Goal: Navigation & Orientation: Find specific page/section

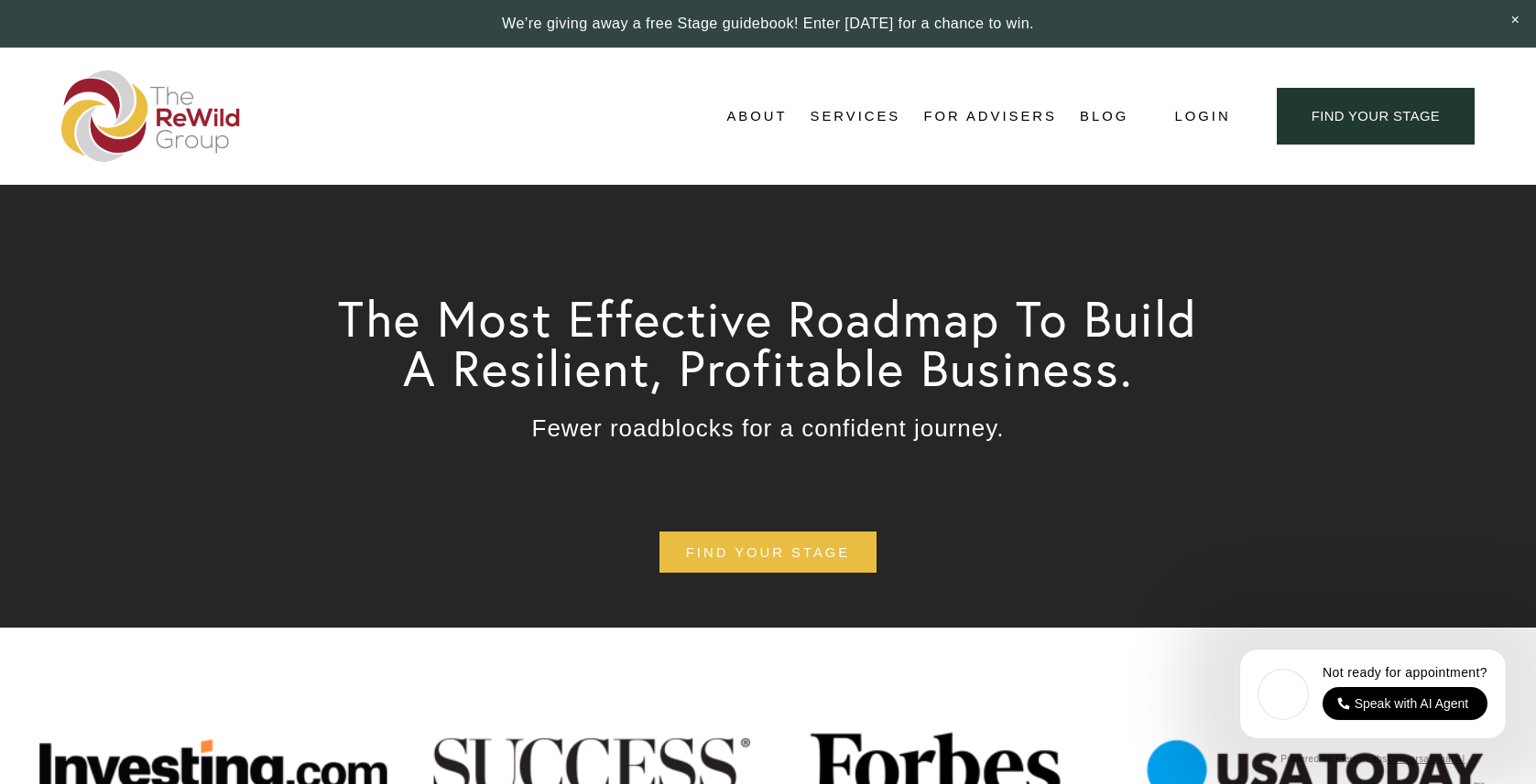
click at [0, 0] on span "Self-Guided" at bounding box center [0, 0] width 0 height 0
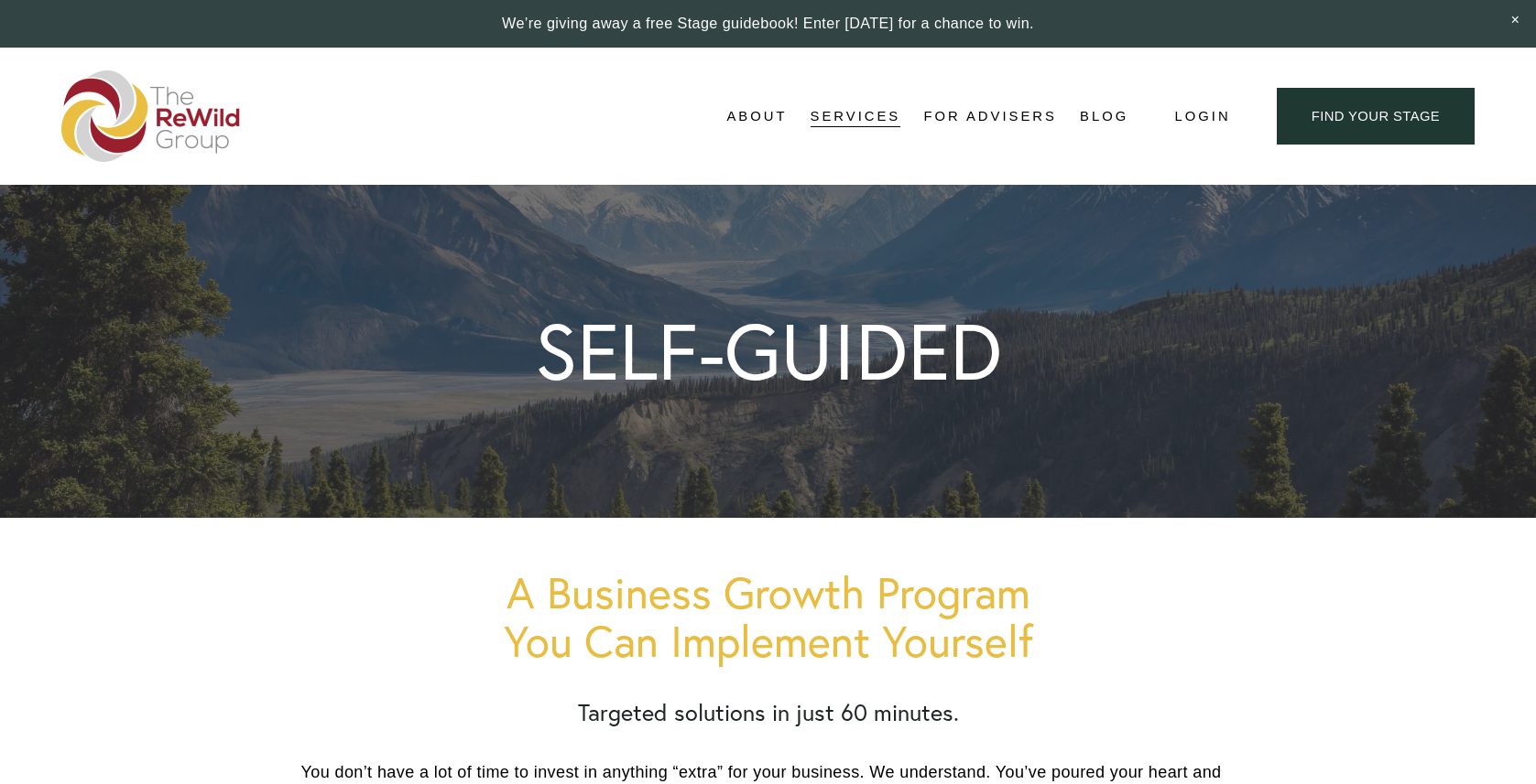
click at [178, 108] on img at bounding box center [151, 115] width 179 height 91
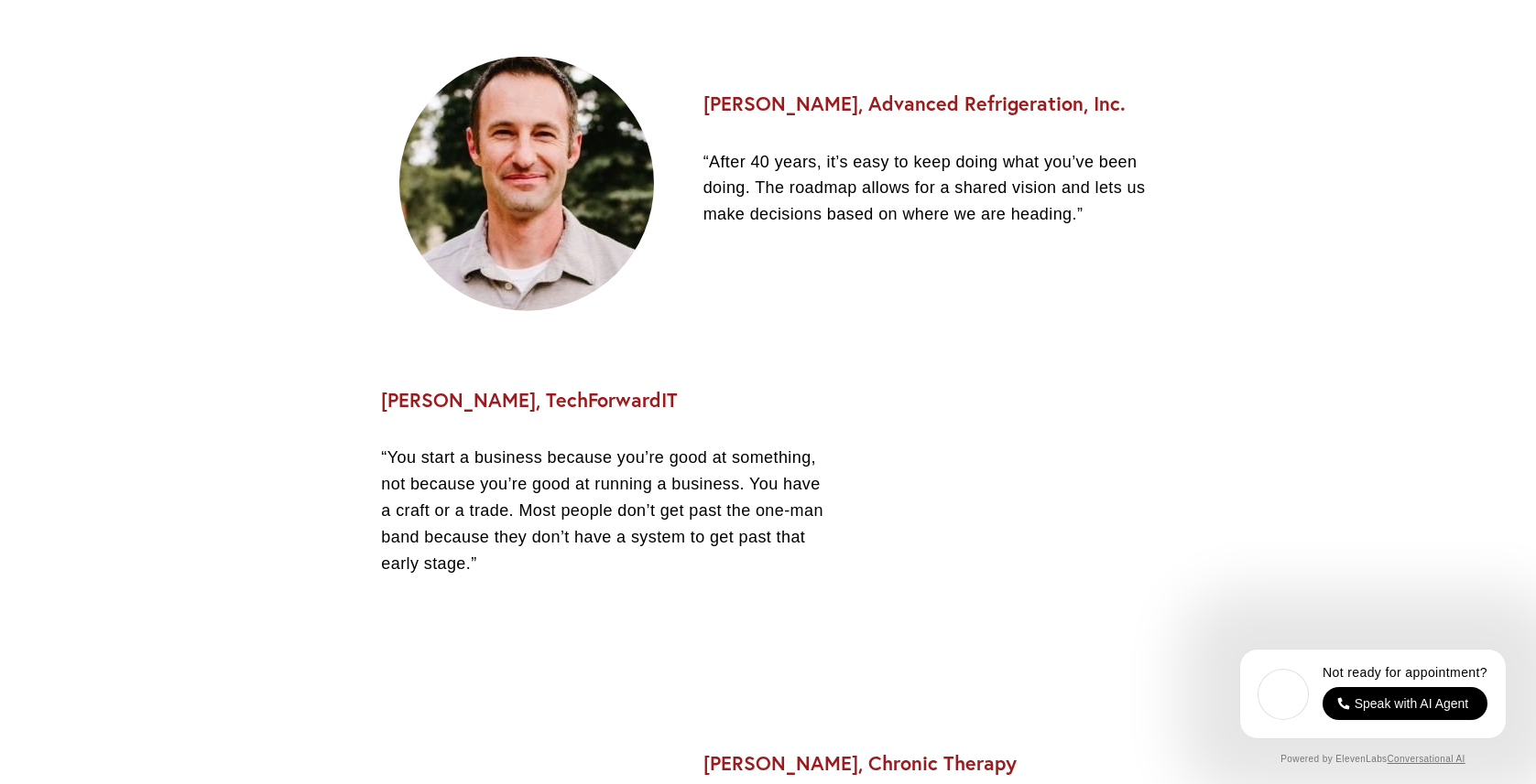
scroll to position [2459, 0]
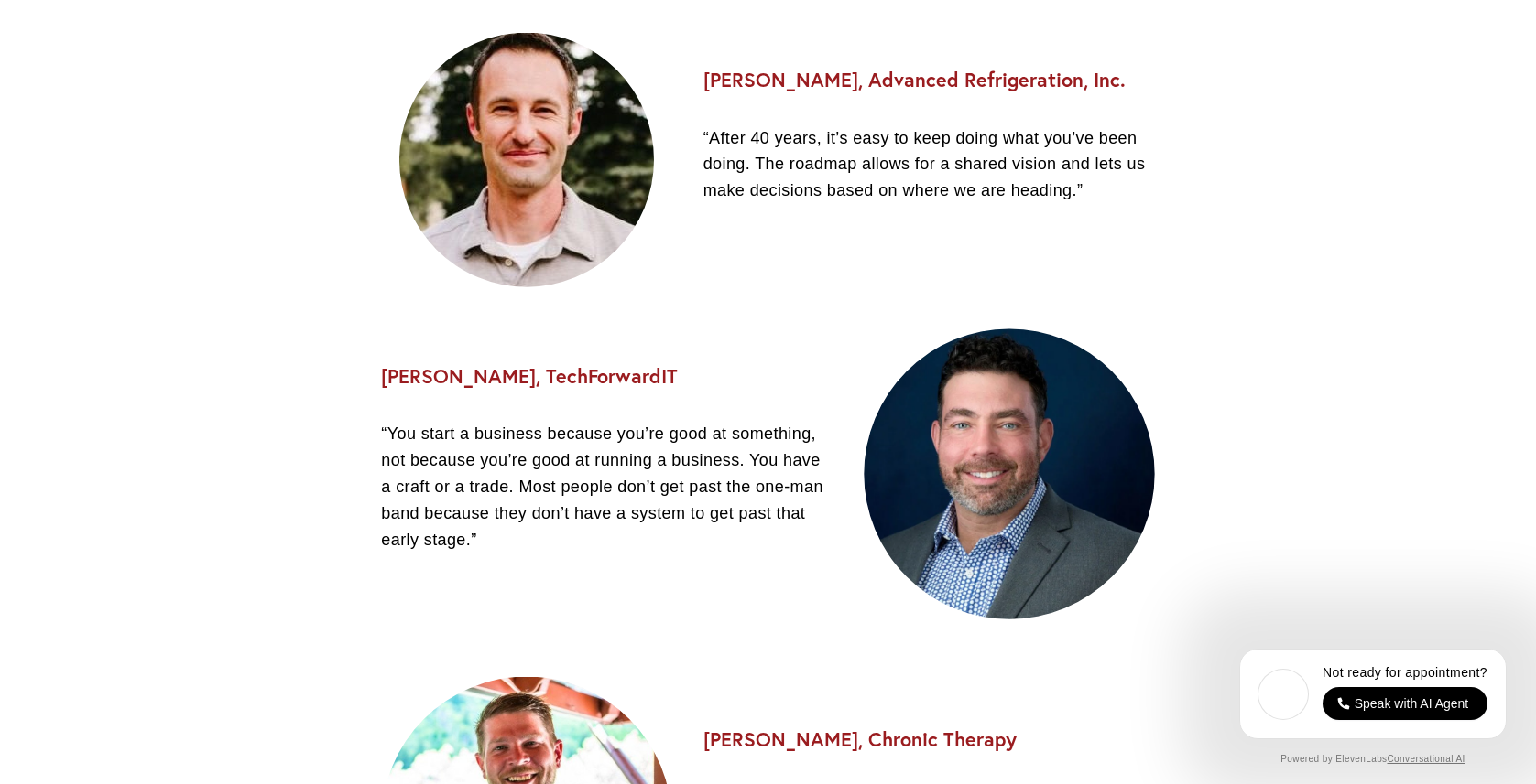
drag, startPoint x: 160, startPoint y: 167, endPoint x: 168, endPoint y: 124, distance: 43.7
click at [161, 162] on div at bounding box center [768, 494] width 1536 height 1078
